Goal: Ask a question

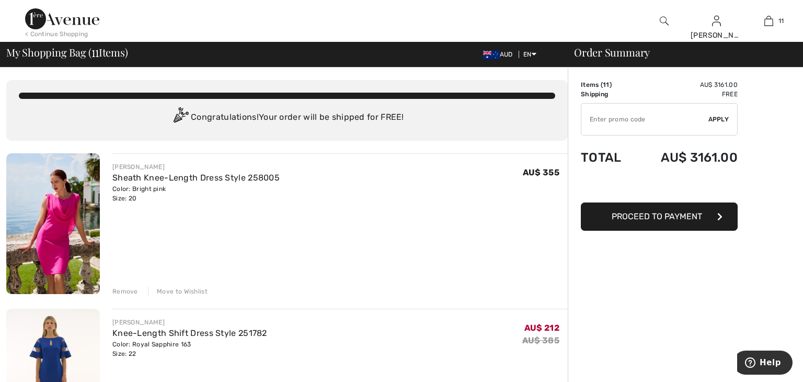
click at [129, 292] on div "Remove" at bounding box center [125, 290] width 26 height 9
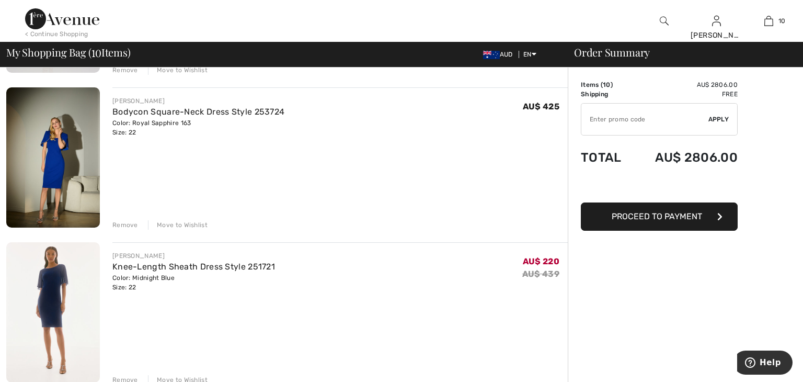
scroll to position [374, 0]
click at [128, 225] on div "Remove" at bounding box center [125, 226] width 26 height 9
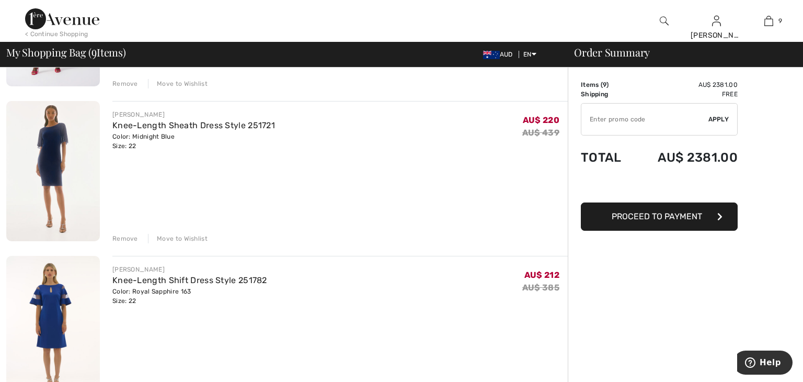
scroll to position [984, 0]
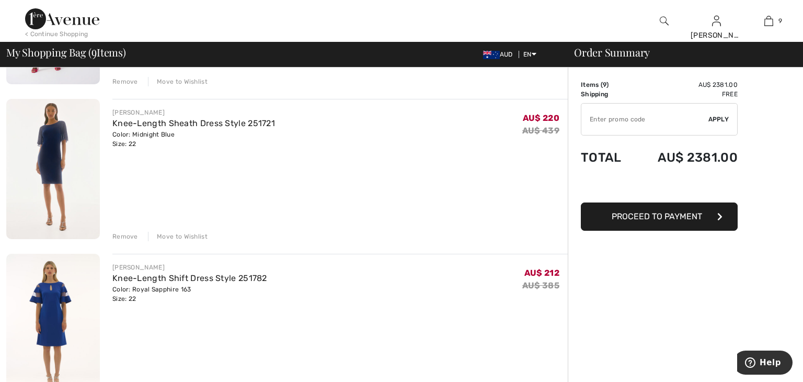
click at [126, 235] on div "Remove" at bounding box center [125, 236] width 26 height 9
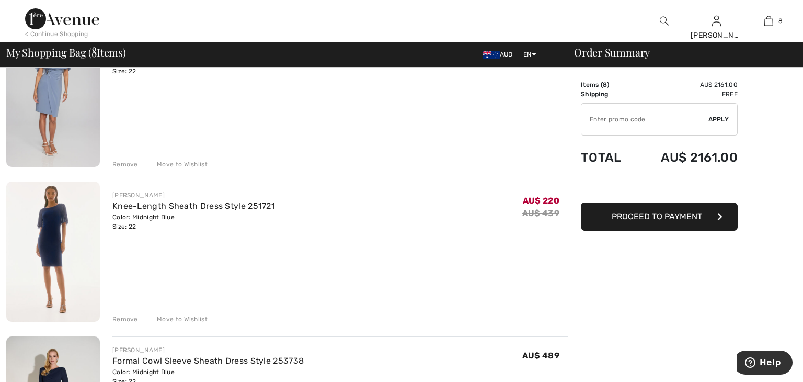
scroll to position [282, 0]
click at [126, 318] on div "Remove" at bounding box center [125, 318] width 26 height 9
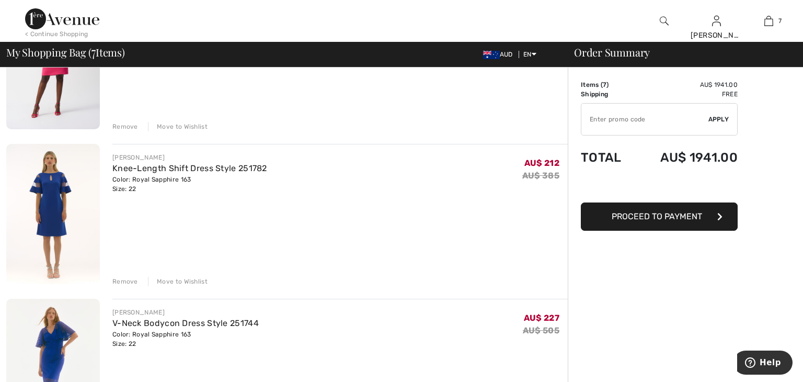
scroll to position [783, 0]
click at [129, 282] on div "Remove" at bounding box center [125, 282] width 26 height 9
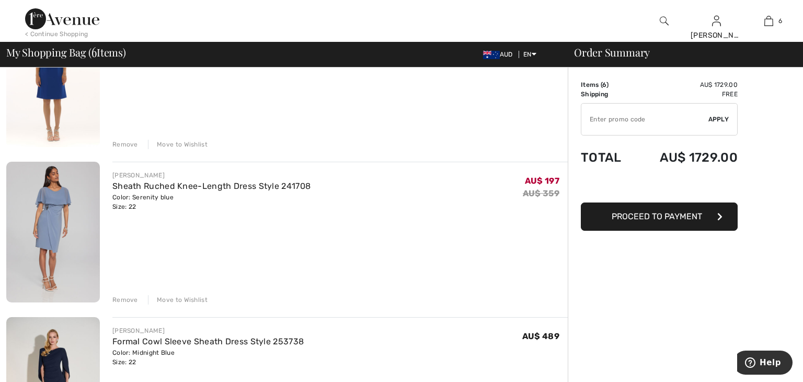
scroll to position [142, 0]
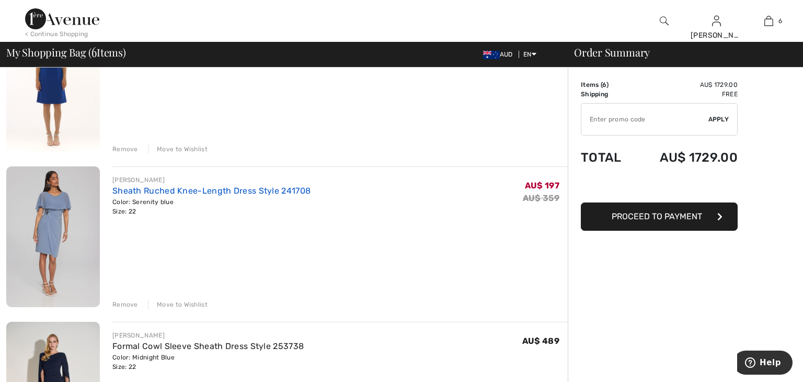
click at [165, 194] on link "Sheath Ruched Knee-Length Dress Style 241708" at bounding box center [211, 191] width 198 height 10
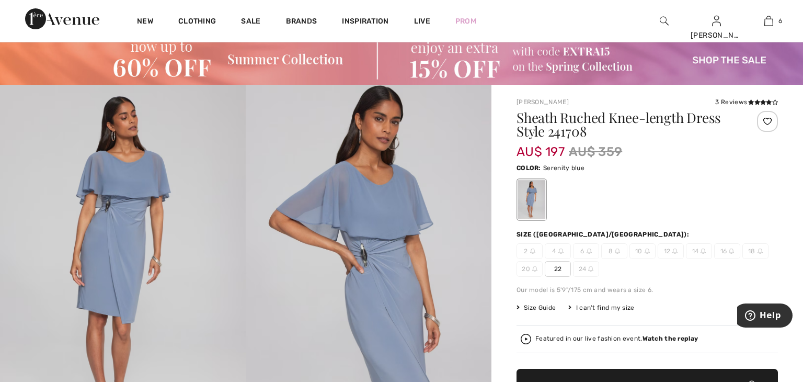
scroll to position [29, 0]
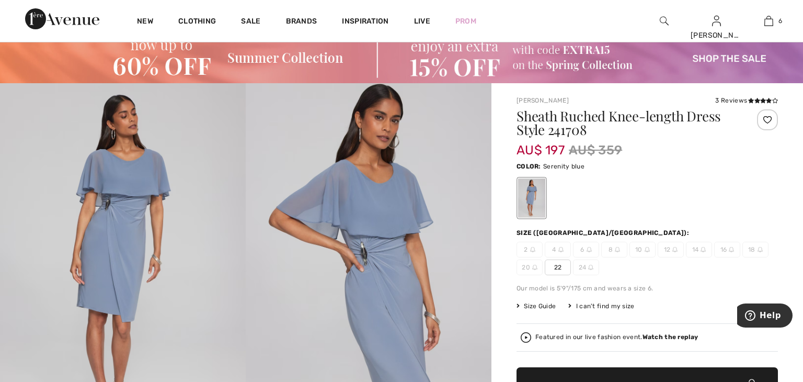
click at [165, 194] on img at bounding box center [123, 267] width 246 height 369
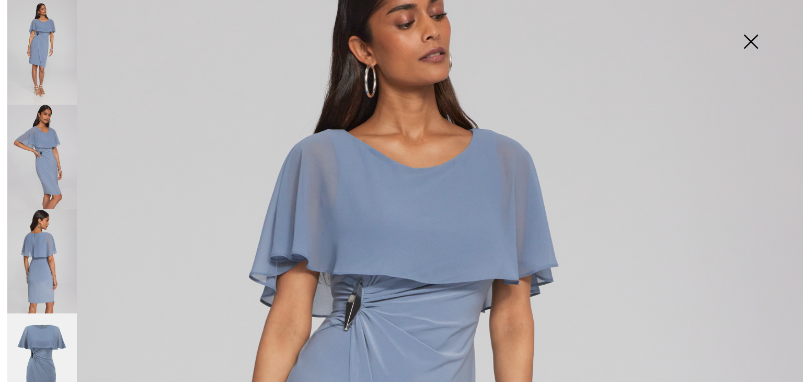
scroll to position [75, 0]
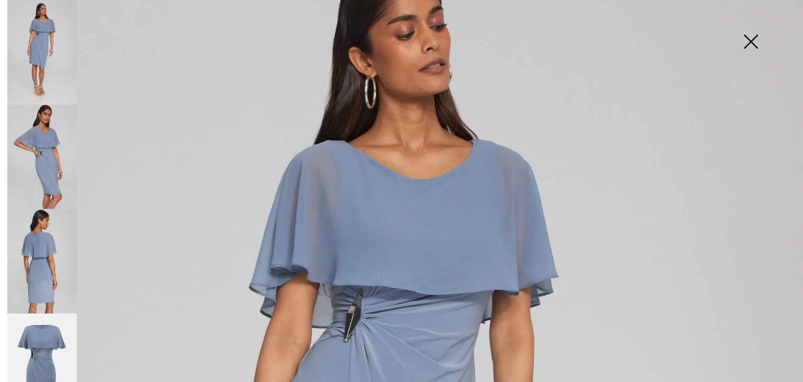
click at [67, 149] on img at bounding box center [42, 157] width 70 height 105
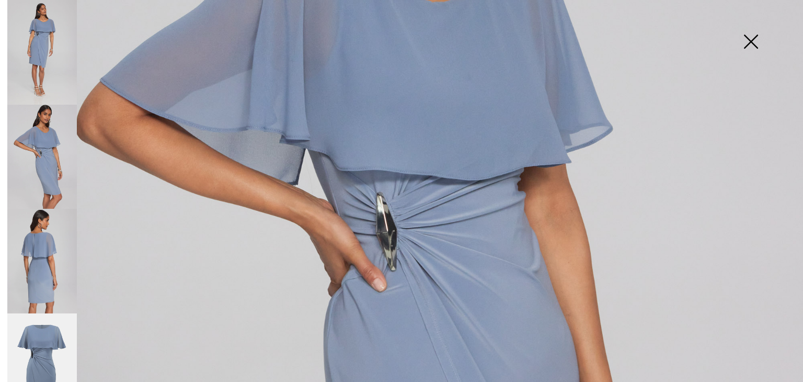
scroll to position [328, 0]
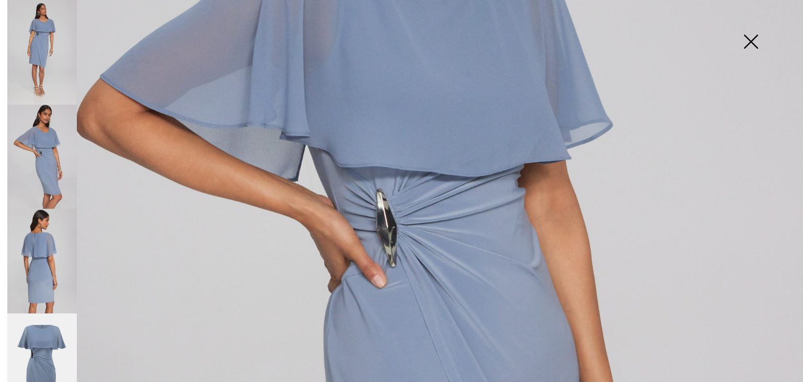
click at [53, 257] on img at bounding box center [42, 261] width 70 height 105
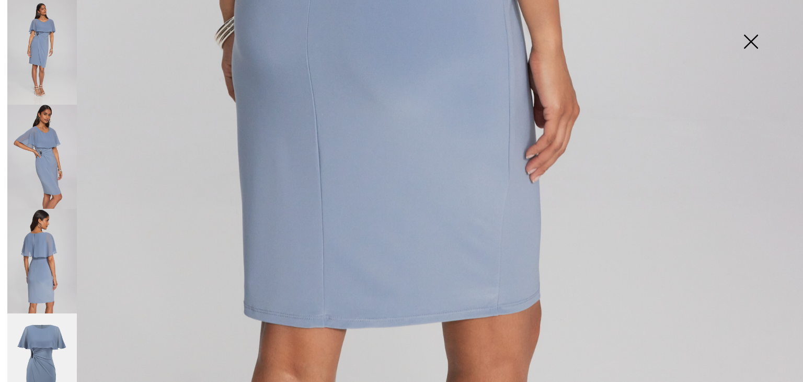
scroll to position [761, 0]
click at [51, 351] on img at bounding box center [42, 365] width 70 height 105
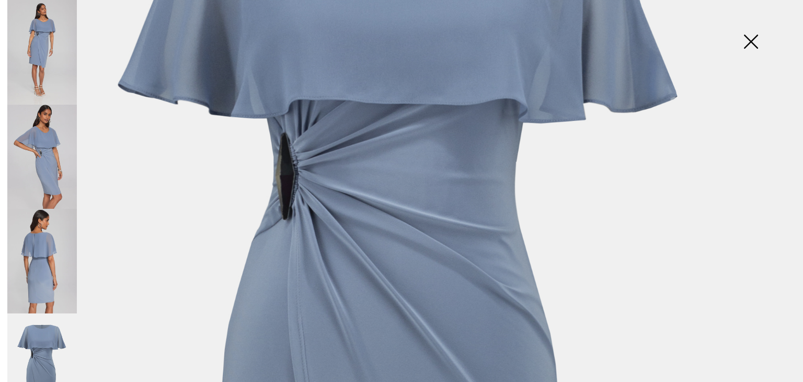
scroll to position [0, 0]
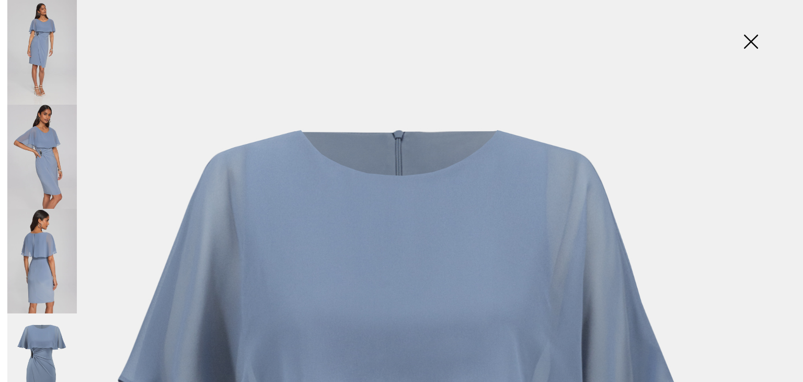
click at [751, 43] on img at bounding box center [751, 43] width 52 height 54
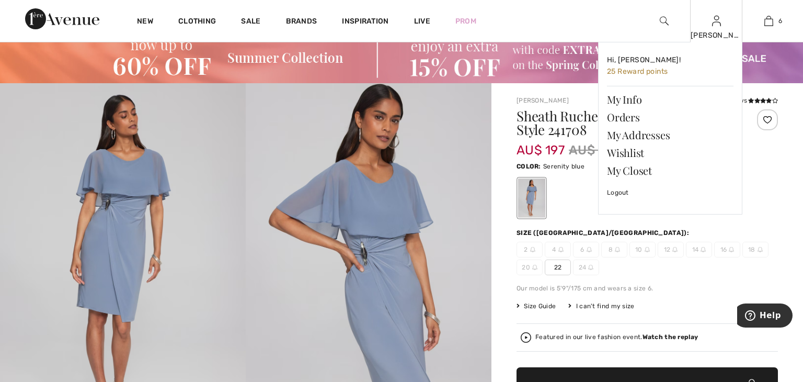
click at [716, 27] on div "Elvira Hi, Elvira! 25 Reward points My Info Orders My Addresses Wishlist My Clo…" at bounding box center [716, 21] width 52 height 42
click at [619, 119] on link "Orders" at bounding box center [670, 117] width 127 height 18
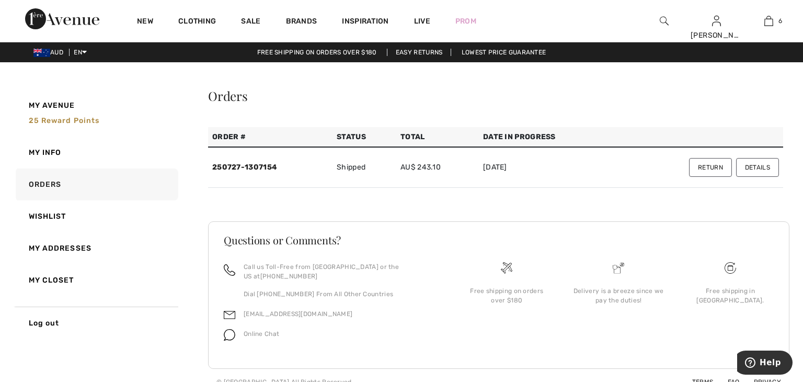
click at [711, 164] on button "Return" at bounding box center [710, 167] width 43 height 19
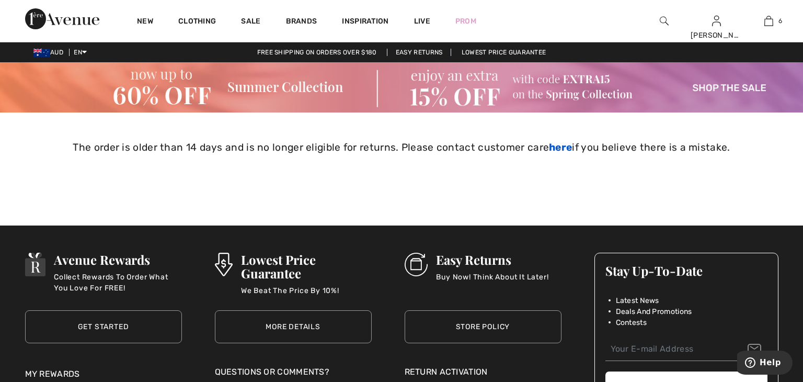
click at [559, 149] on link "here" at bounding box center [560, 147] width 23 height 12
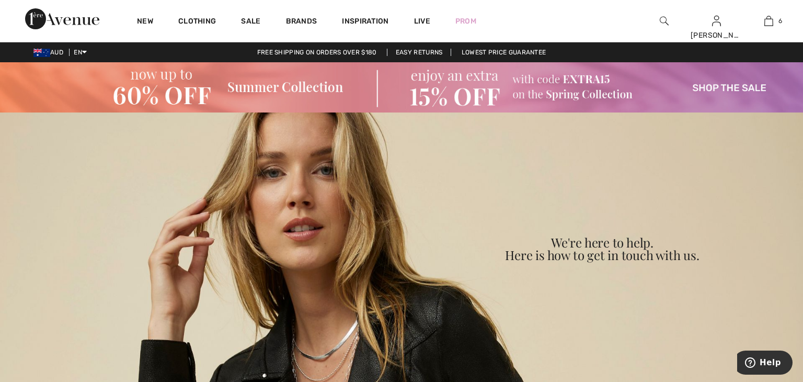
scroll to position [3, 0]
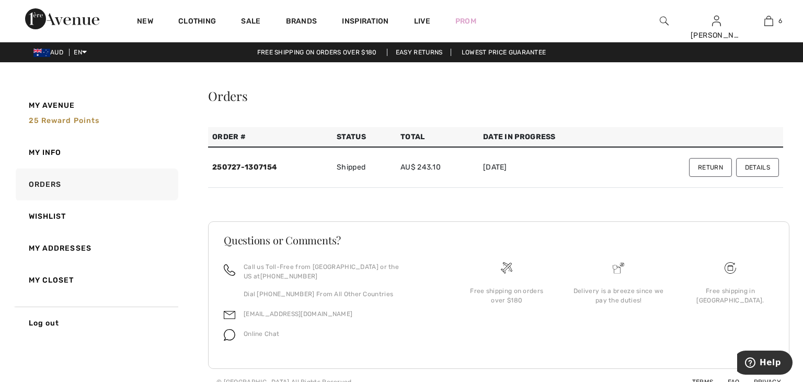
click at [250, 330] on span "Online Chat" at bounding box center [262, 333] width 36 height 7
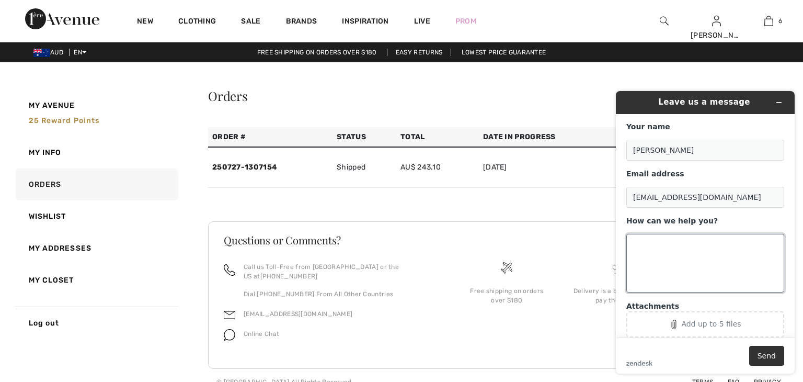
click at [649, 247] on textarea "How can we help you?" at bounding box center [705, 263] width 158 height 59
click at [684, 247] on textarea "Have not recevied arefund" at bounding box center [705, 263] width 158 height 59
click at [699, 242] on textarea "Have not recevied arefund" at bounding box center [705, 263] width 158 height 59
click at [697, 245] on textarea "Have not recevied ar efund" at bounding box center [705, 263] width 158 height 59
click at [703, 244] on textarea "Have not recevied a r efund" at bounding box center [705, 263] width 158 height 59
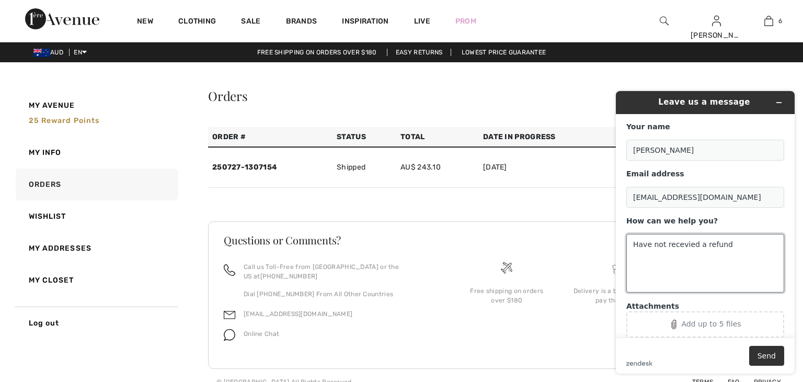
click at [681, 245] on textarea "Have not recevied a refund" at bounding box center [705, 263] width 158 height 59
click at [681, 244] on textarea "Have not receied a refund" at bounding box center [705, 263] width 158 height 59
click at [731, 243] on textarea "Have not received a refund" at bounding box center [705, 263] width 158 height 59
click at [734, 328] on div "Add up to 5 files" at bounding box center [705, 323] width 145 height 9
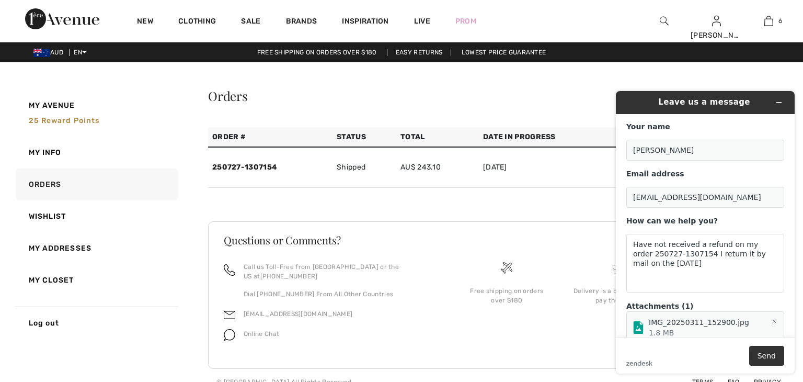
click at [665, 321] on div "IMG_20250311_152900.jpg" at bounding box center [714, 322] width 130 height 10
click at [771, 322] on icon "Remove file" at bounding box center [774, 321] width 6 height 6
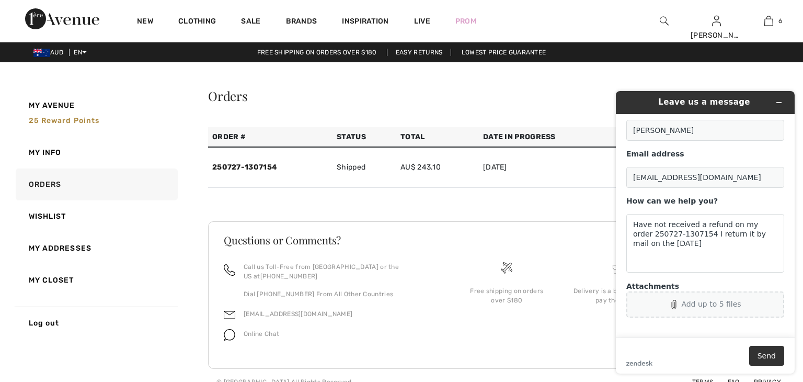
scroll to position [3, 0]
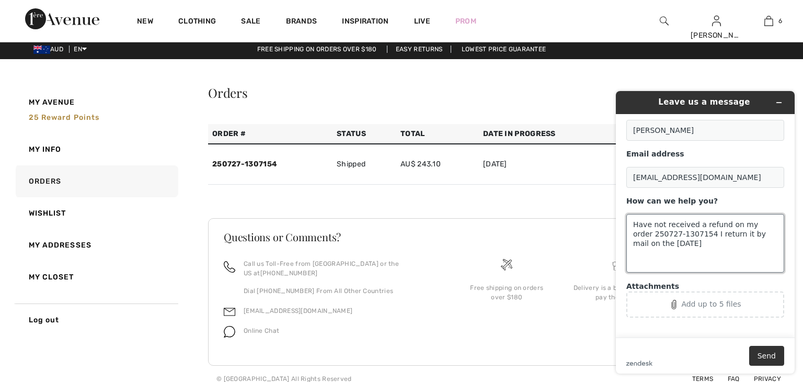
click at [676, 244] on textarea "Have not received a refund on my order 250727-1307154 I return it by mail on th…" at bounding box center [705, 243] width 158 height 59
type textarea "Have not received a refund on my order 250727-1307154 I return it by mail on th…"
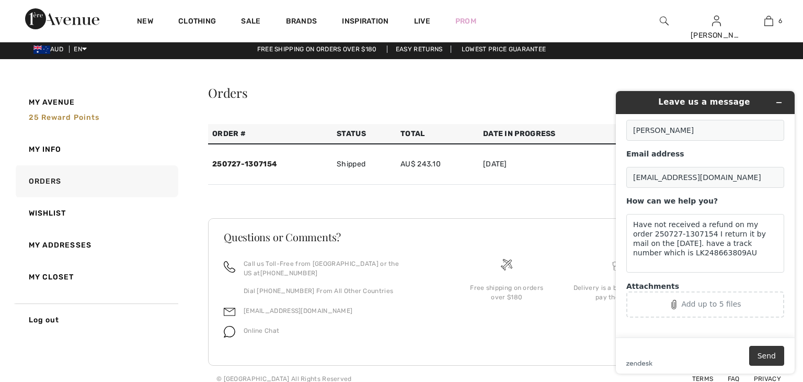
click at [772, 355] on button "Send" at bounding box center [766, 356] width 35 height 20
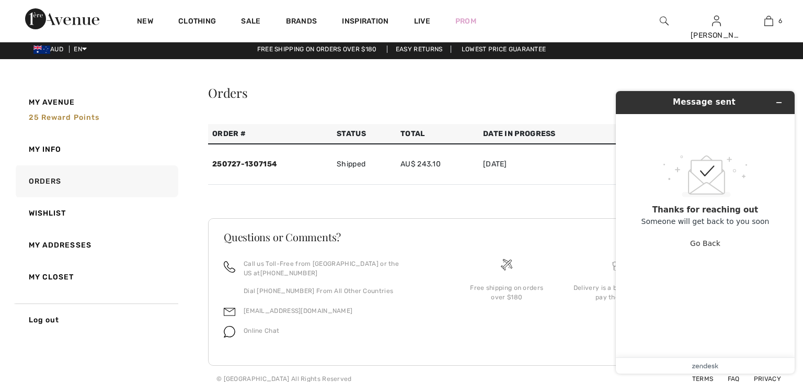
scroll to position [0, 0]
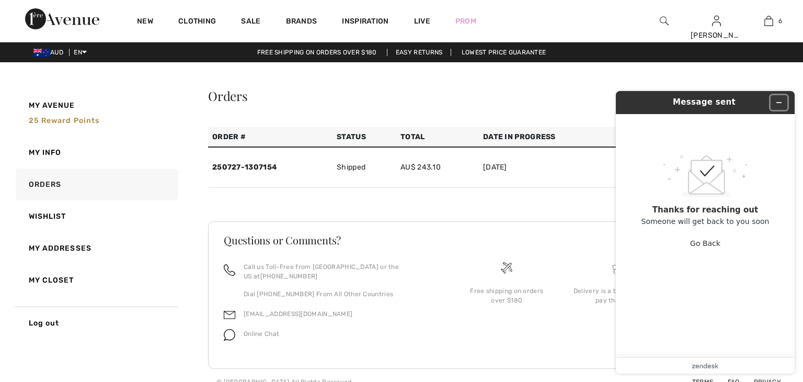
click at [780, 101] on icon "Minimize widget" at bounding box center [778, 102] width 7 height 7
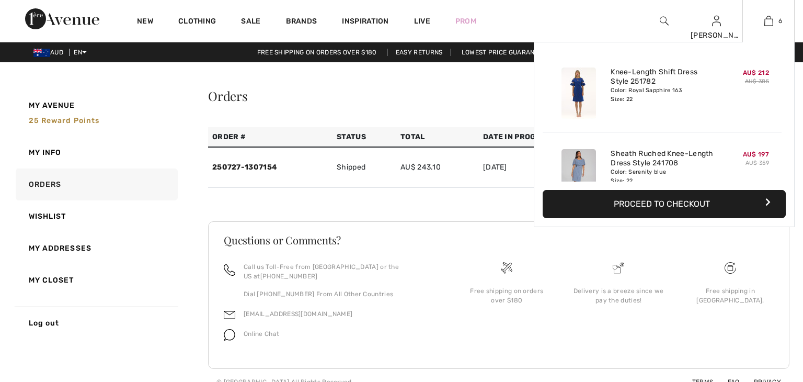
click at [741, 200] on button "Proceed to Checkout" at bounding box center [664, 204] width 243 height 28
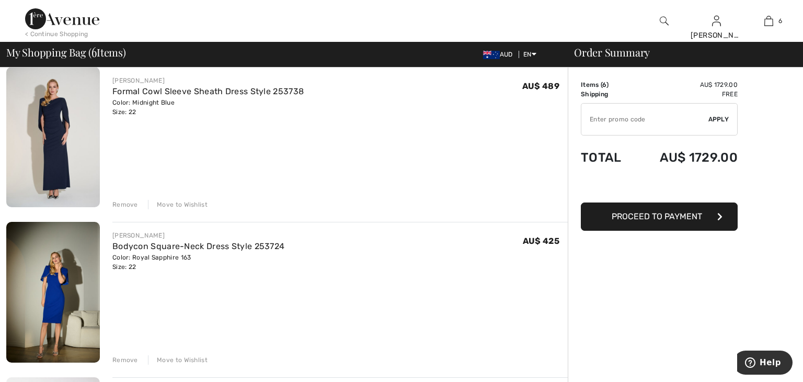
scroll to position [397, 0]
click at [280, 93] on link "Formal Cowl Sleeve Sheath Dress Style 253738" at bounding box center [207, 91] width 191 height 10
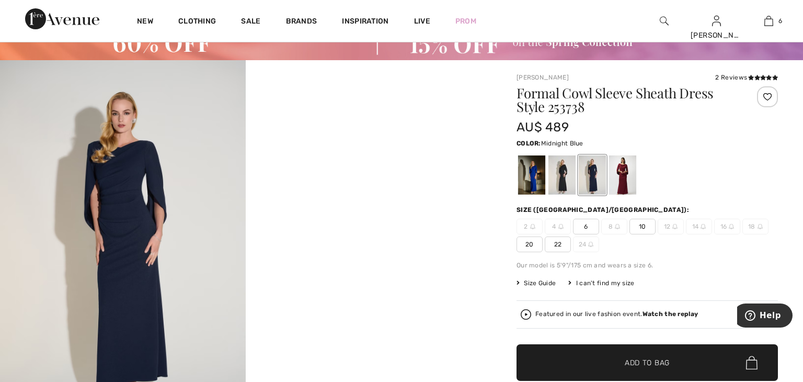
click at [168, 194] on img at bounding box center [123, 244] width 246 height 369
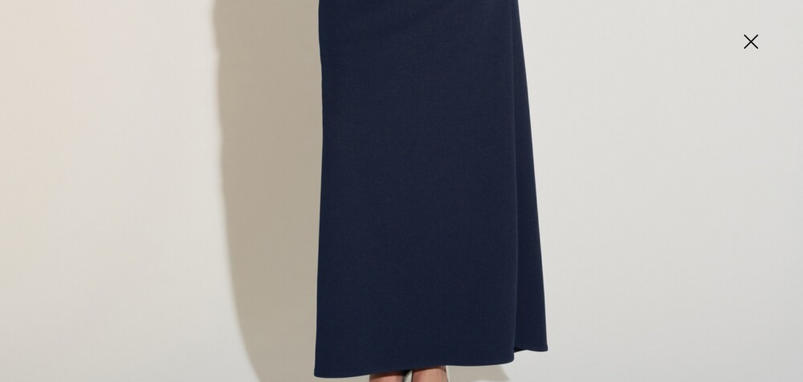
scroll to position [823, 0]
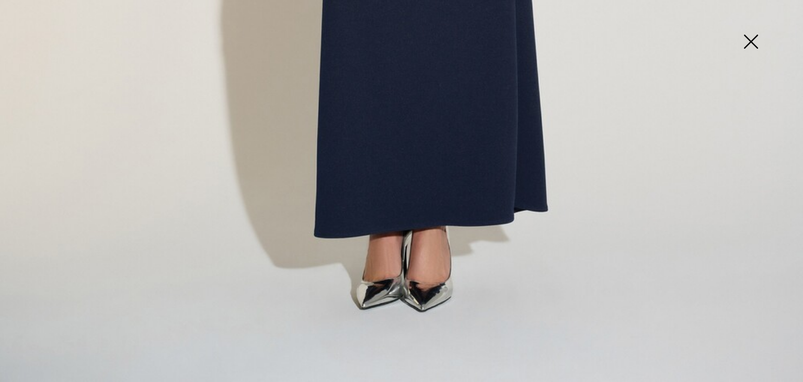
click at [750, 37] on img at bounding box center [751, 43] width 52 height 54
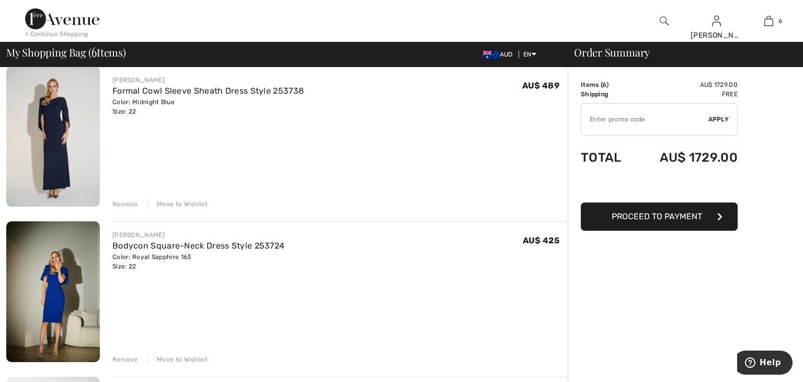
click at [131, 202] on div "Remove" at bounding box center [125, 203] width 26 height 9
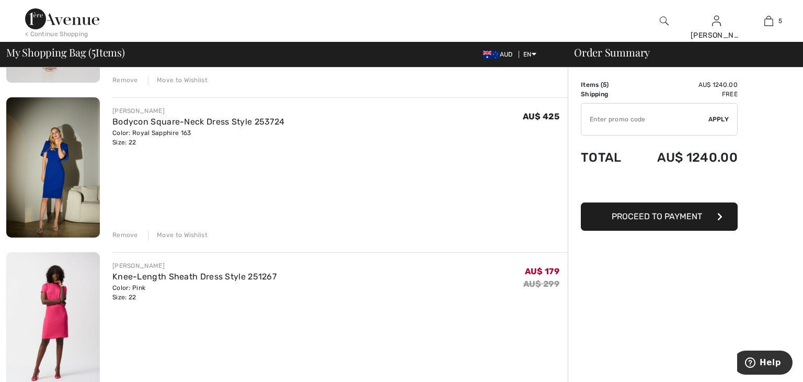
scroll to position [365, 0]
